Goal: Task Accomplishment & Management: Use online tool/utility

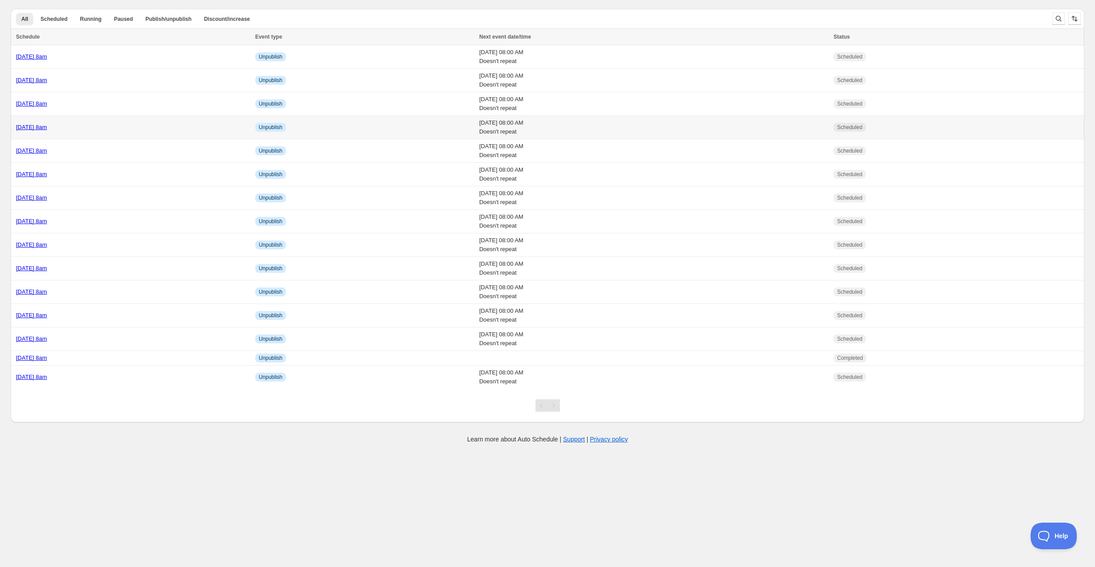
click at [110, 123] on div "[DATE] 8am" at bounding box center [133, 127] width 234 height 9
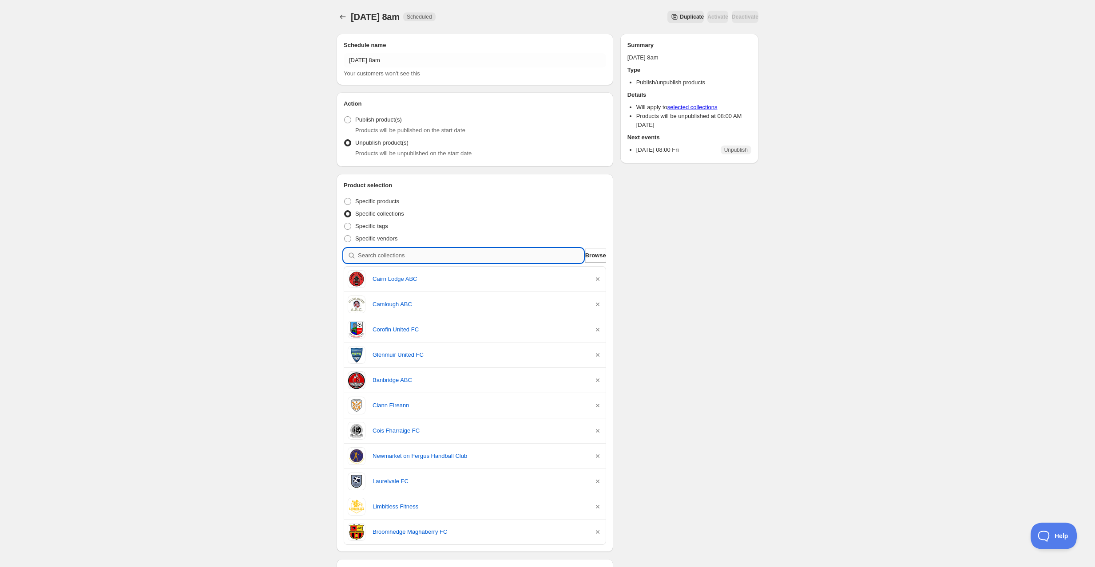
click at [386, 251] on input "search" at bounding box center [471, 256] width 226 height 14
type input "n"
